Goal: Navigation & Orientation: Understand site structure

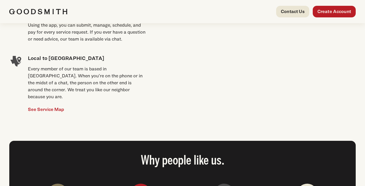
scroll to position [510, 0]
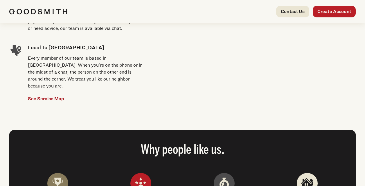
click at [46, 95] on link "See Service Map" at bounding box center [46, 98] width 36 height 7
click at [42, 95] on link "See Service Map" at bounding box center [46, 98] width 36 height 7
click at [47, 11] on img at bounding box center [38, 12] width 58 height 6
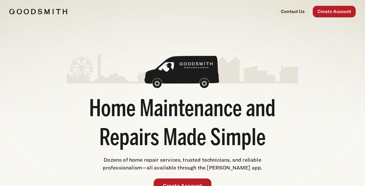
click at [334, 94] on div "Home Maintenance and Repairs Made Simple Dozens of home repair services, truste…" at bounding box center [182, 118] width 346 height 167
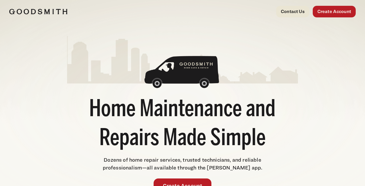
click at [62, 10] on img at bounding box center [38, 12] width 58 height 6
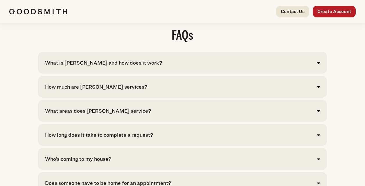
scroll to position [1407, 0]
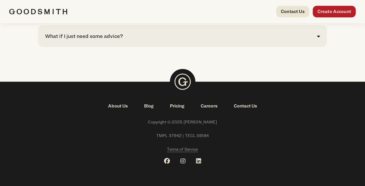
click at [180, 106] on link "Pricing" at bounding box center [177, 106] width 31 height 7
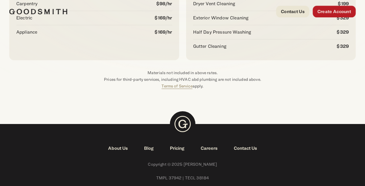
scroll to position [172, 0]
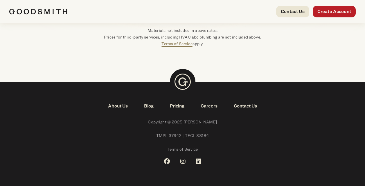
click at [119, 105] on link "About Us" at bounding box center [118, 106] width 36 height 7
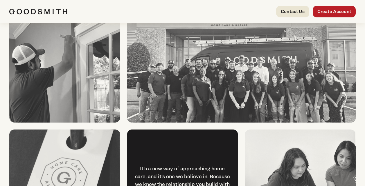
scroll to position [864, 0]
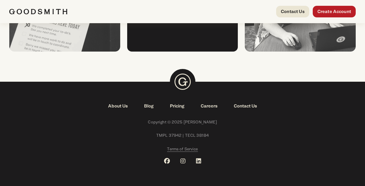
click at [149, 106] on link "Blog" at bounding box center [149, 106] width 26 height 7
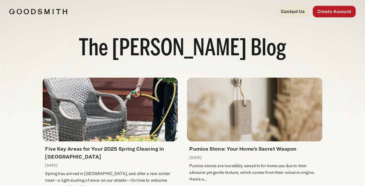
click at [48, 6] on div at bounding box center [81, 12] width 144 height 12
click at [26, 8] on div at bounding box center [81, 12] width 144 height 12
click at [54, 11] on img at bounding box center [38, 12] width 58 height 6
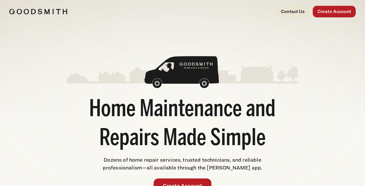
click at [192, 16] on div "Contact Us Create Account" at bounding box center [254, 12] width 202 height 12
